Goal: Task Accomplishment & Management: Manage account settings

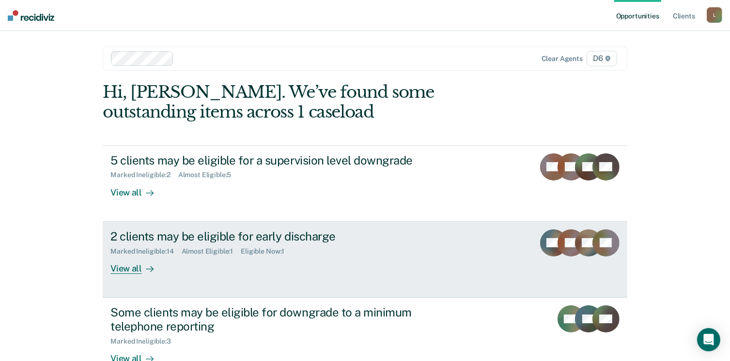
click at [124, 271] on div "View all" at bounding box center [137, 264] width 54 height 19
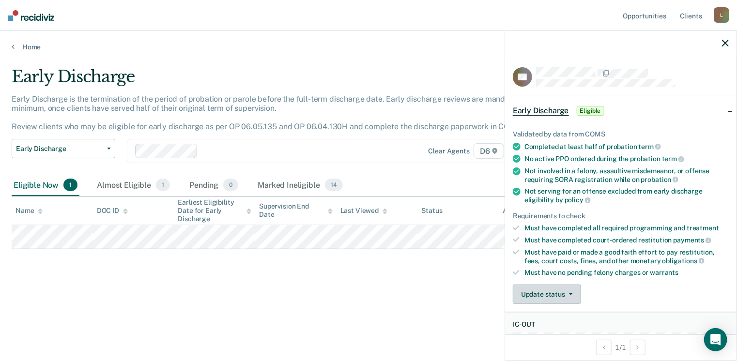
click at [545, 295] on button "Update status" at bounding box center [547, 294] width 68 height 19
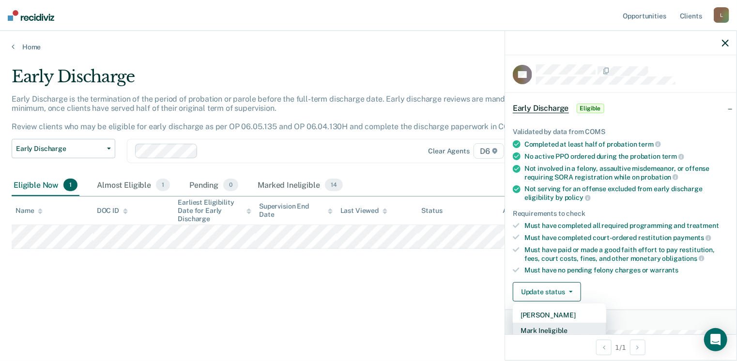
click at [542, 328] on button "Mark Ineligible" at bounding box center [559, 331] width 93 height 16
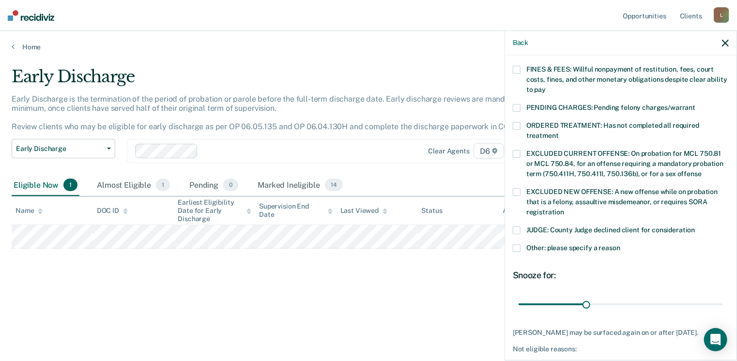
scroll to position [278, 0]
click at [518, 244] on span at bounding box center [517, 248] width 8 height 8
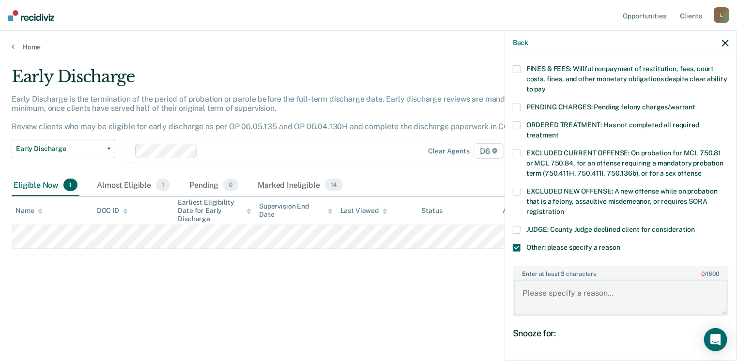
click at [544, 287] on textarea "Enter at least 3 characters 0 / 1600" at bounding box center [621, 298] width 214 height 36
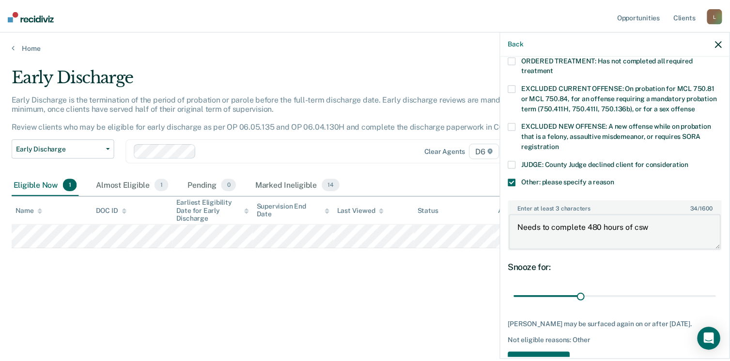
scroll to position [347, 0]
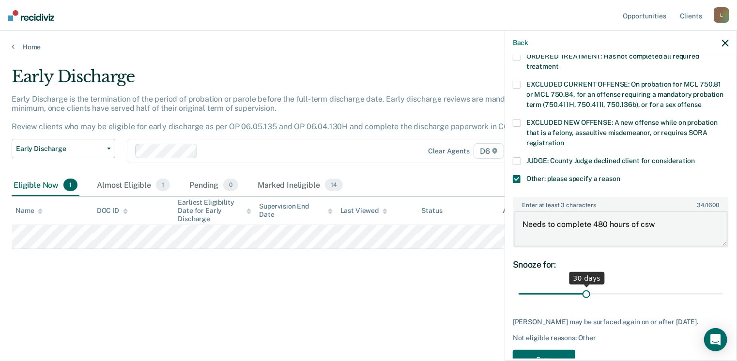
type textarea "Needs to complete 480 hours of csw"
drag, startPoint x: 587, startPoint y: 286, endPoint x: 740, endPoint y: 280, distance: 153.7
type input "90"
click at [723, 286] on input "range" at bounding box center [621, 294] width 204 height 17
click at [541, 354] on button "Save" at bounding box center [544, 360] width 62 height 20
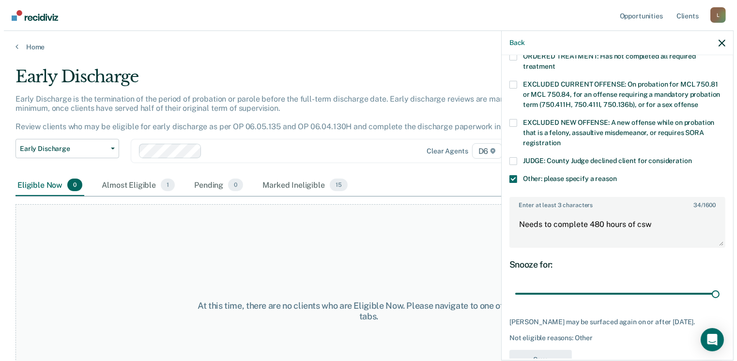
scroll to position [320, 0]
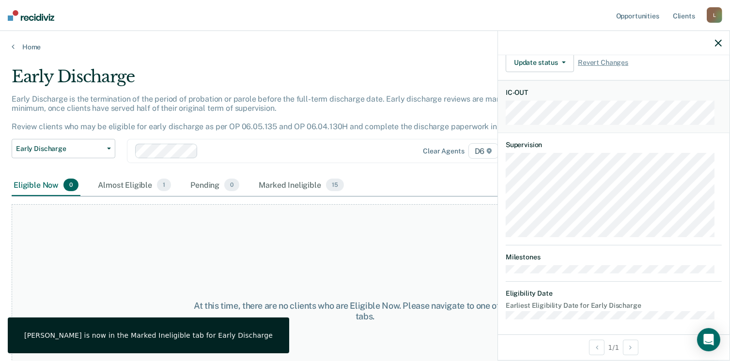
click at [256, 225] on div "At this time, there are no clients who are Eligible Now. Please navigate to one…" at bounding box center [365, 311] width 707 height 214
drag, startPoint x: 109, startPoint y: 183, endPoint x: 112, endPoint y: 188, distance: 6.1
click at [112, 188] on div "Almost Eligible 1" at bounding box center [134, 185] width 77 height 21
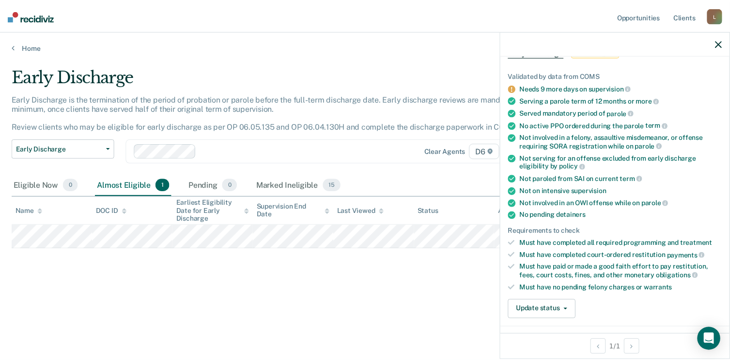
scroll to position [58, 0]
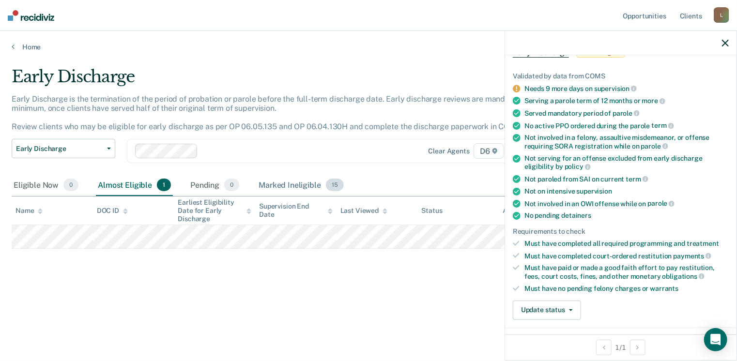
click at [262, 185] on div "Marked Ineligible 15" at bounding box center [301, 185] width 89 height 21
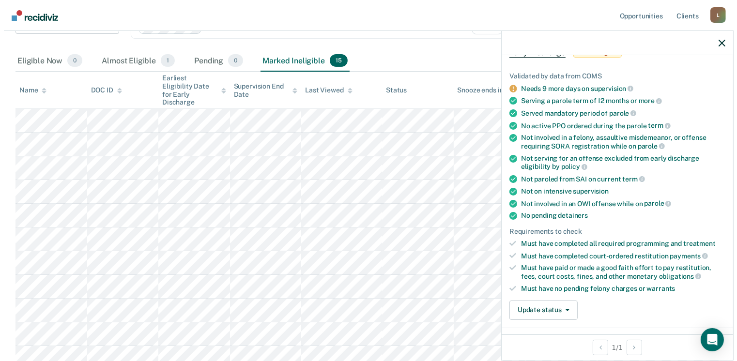
scroll to position [0, 0]
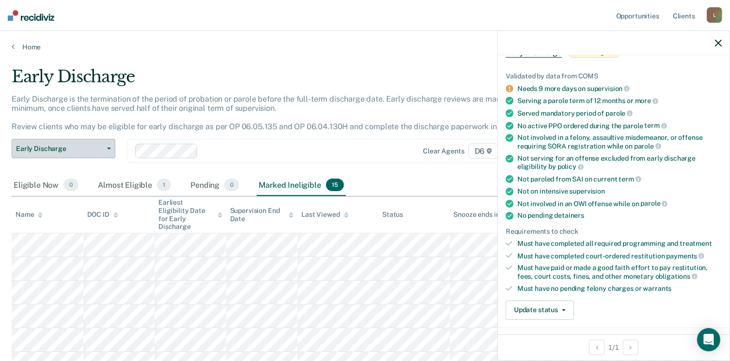
click at [109, 143] on button "Early Discharge" at bounding box center [64, 148] width 104 height 19
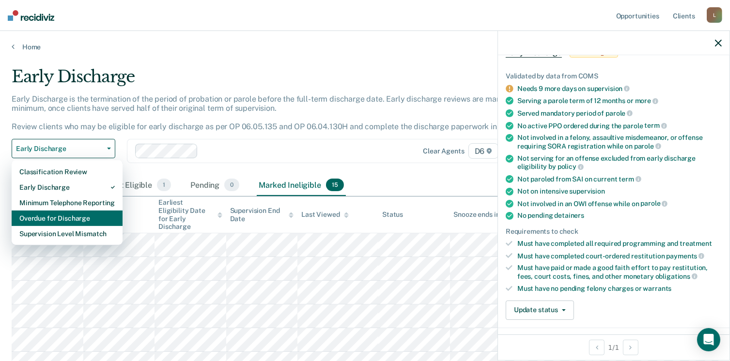
click at [109, 221] on div "Overdue for Discharge" at bounding box center [66, 219] width 95 height 16
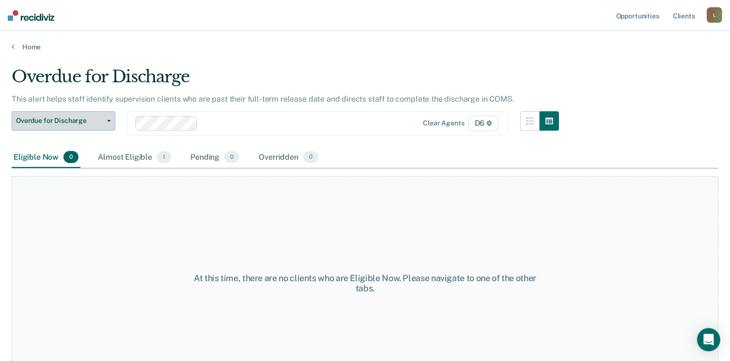
click at [107, 118] on button "Overdue for Discharge" at bounding box center [64, 120] width 104 height 19
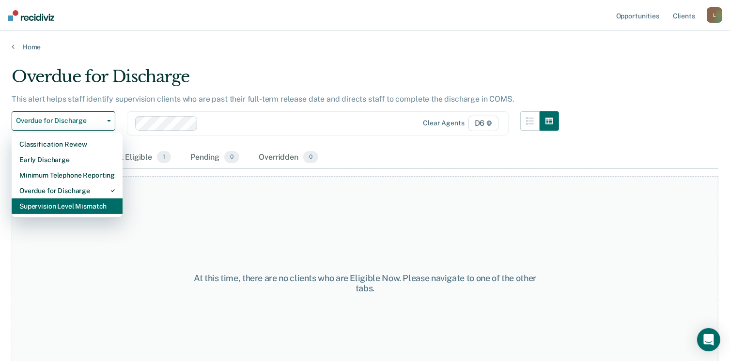
click at [93, 204] on div "Supervision Level Mismatch" at bounding box center [66, 207] width 95 height 16
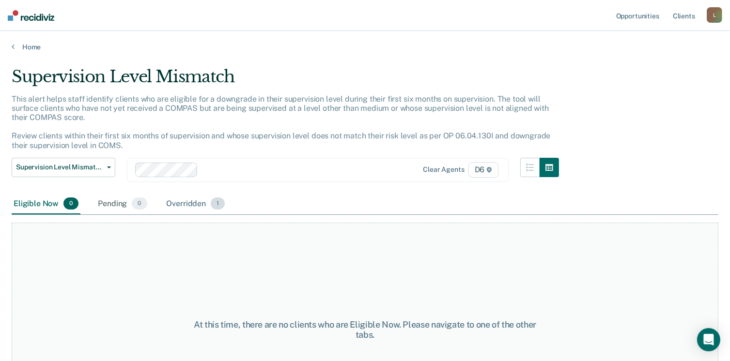
click at [183, 208] on div "Overridden 1" at bounding box center [196, 204] width 62 height 21
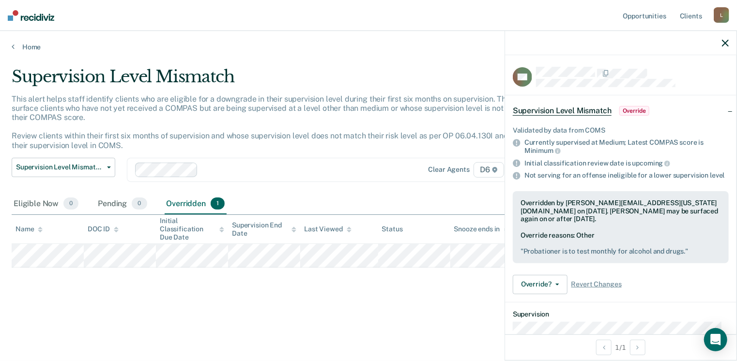
click at [448, 287] on div "Supervision Level Mismatch This alert helps staff identify clients who are elig…" at bounding box center [369, 178] width 714 height 222
